Goal: Transaction & Acquisition: Purchase product/service

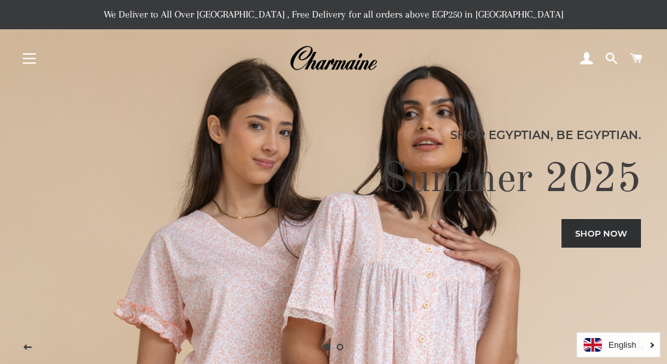
click at [25, 60] on button "Site navigation" at bounding box center [29, 58] width 33 height 33
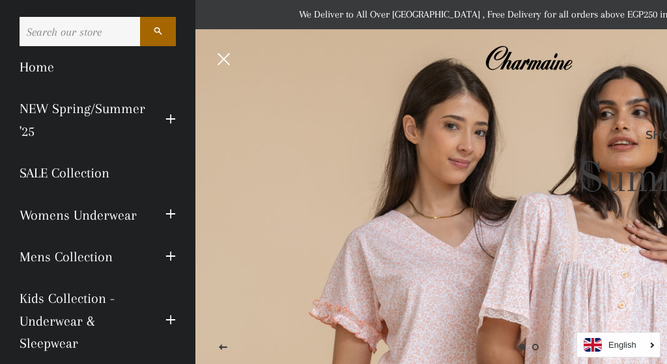
click at [164, 111] on button "Expand submenu NEW Spring/Summer '25 Collapse submenu NEW Spring/Summer '25" at bounding box center [171, 120] width 30 height 36
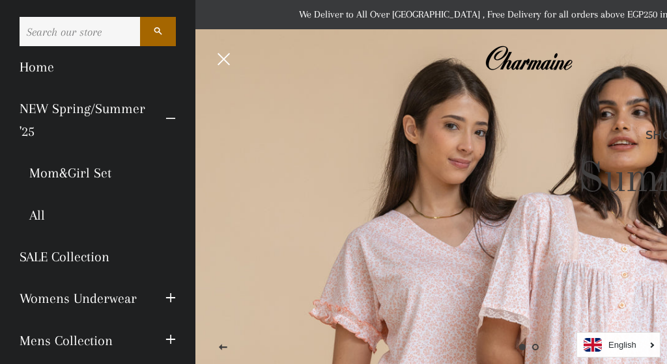
click at [68, 42] on input "Search our store" at bounding box center [80, 31] width 120 height 29
click at [347, 189] on h2 "Summer 2025" at bounding box center [528, 180] width 615 height 52
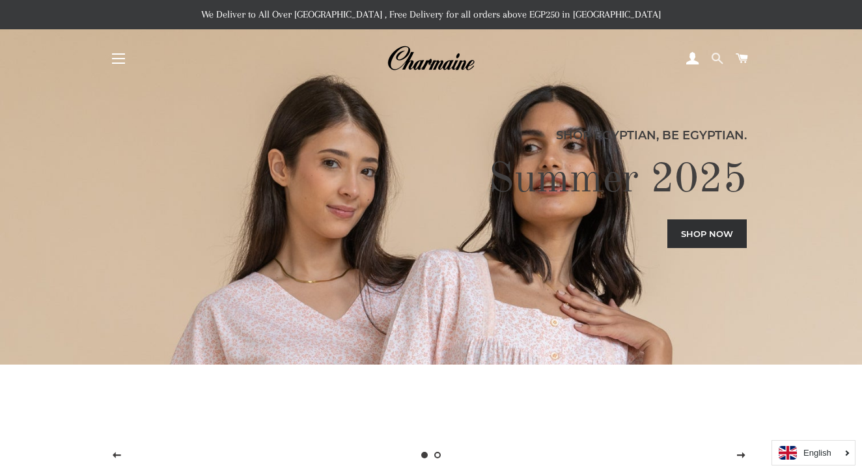
click at [666, 62] on span at bounding box center [717, 59] width 12 height 20
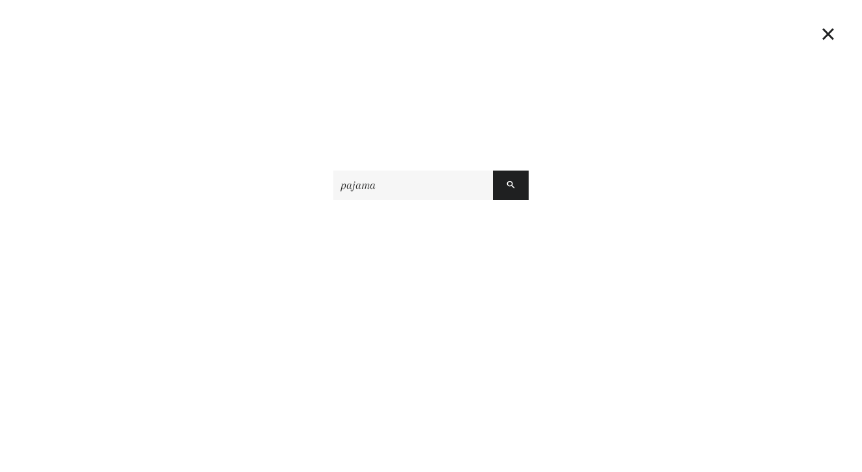
type input "pajama"
click at [510, 185] on button "Search" at bounding box center [511, 185] width 36 height 29
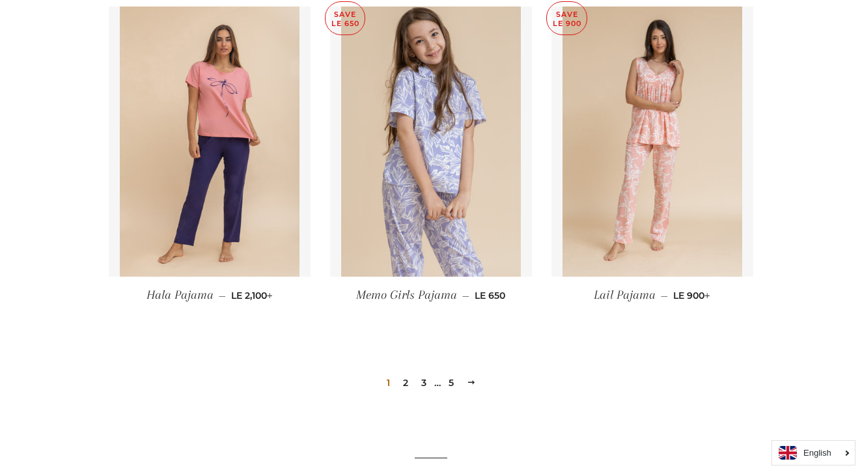
scroll to position [1305, 0]
click at [407, 389] on link "2" at bounding box center [406, 384] width 16 height 20
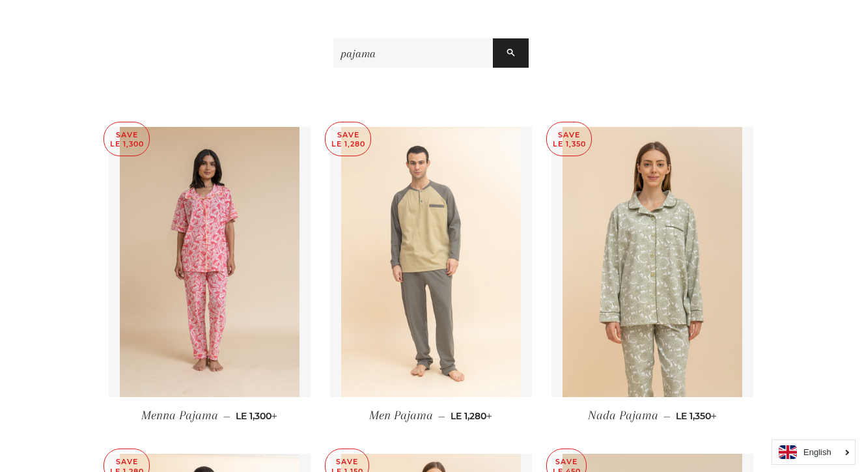
scroll to position [187, 0]
